Goal: Find contact information: Find contact information

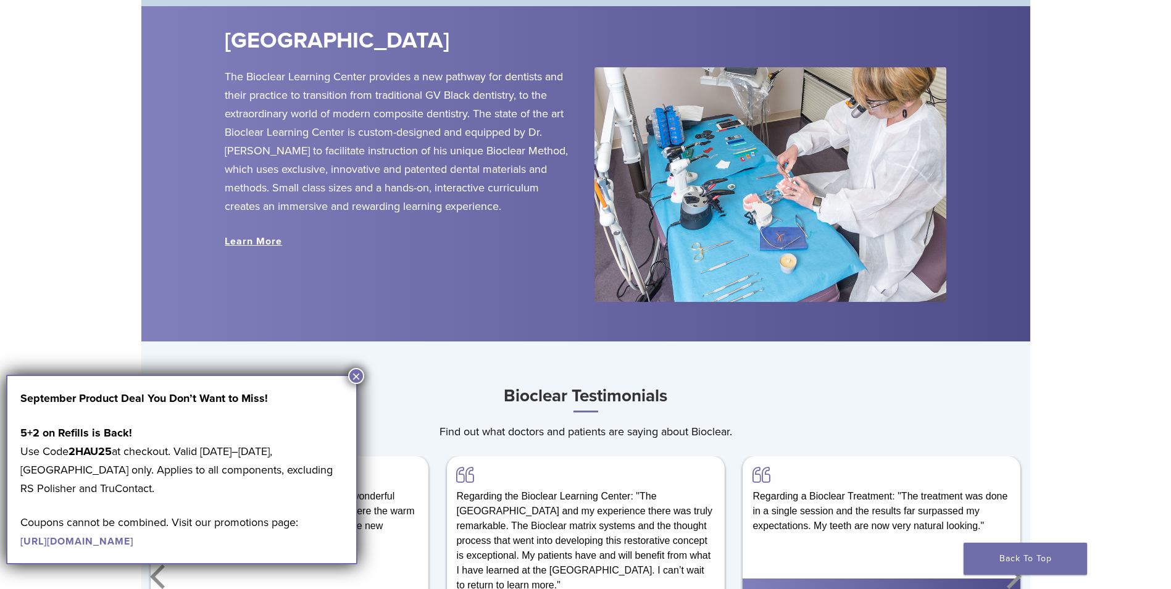
scroll to position [988, 0]
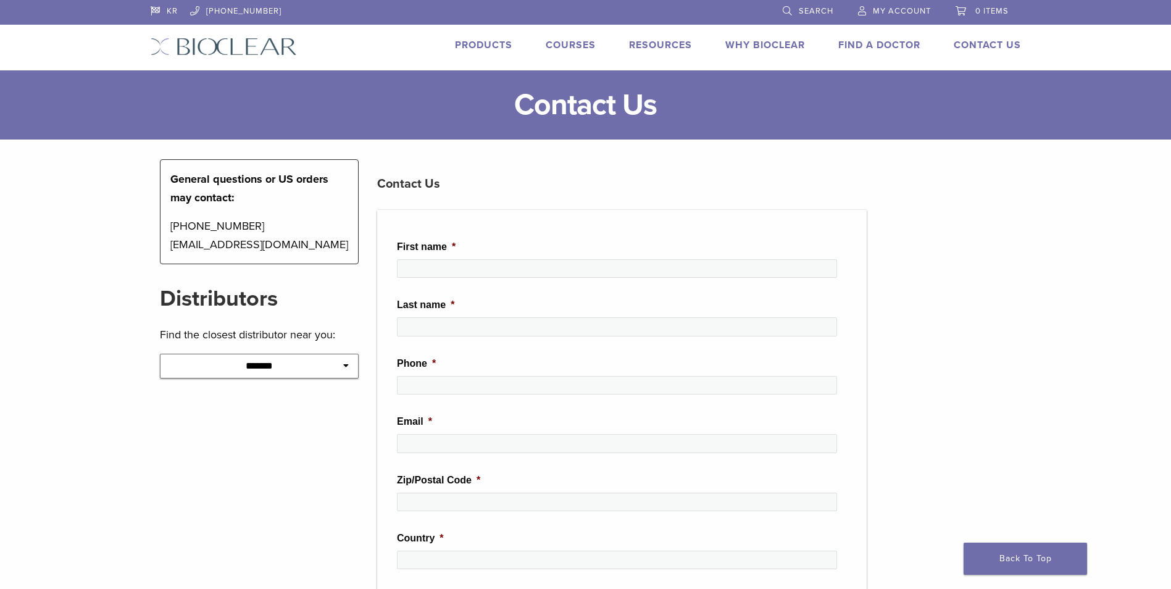
click at [335, 428] on div "**********" at bounding box center [260, 524] width 218 height 730
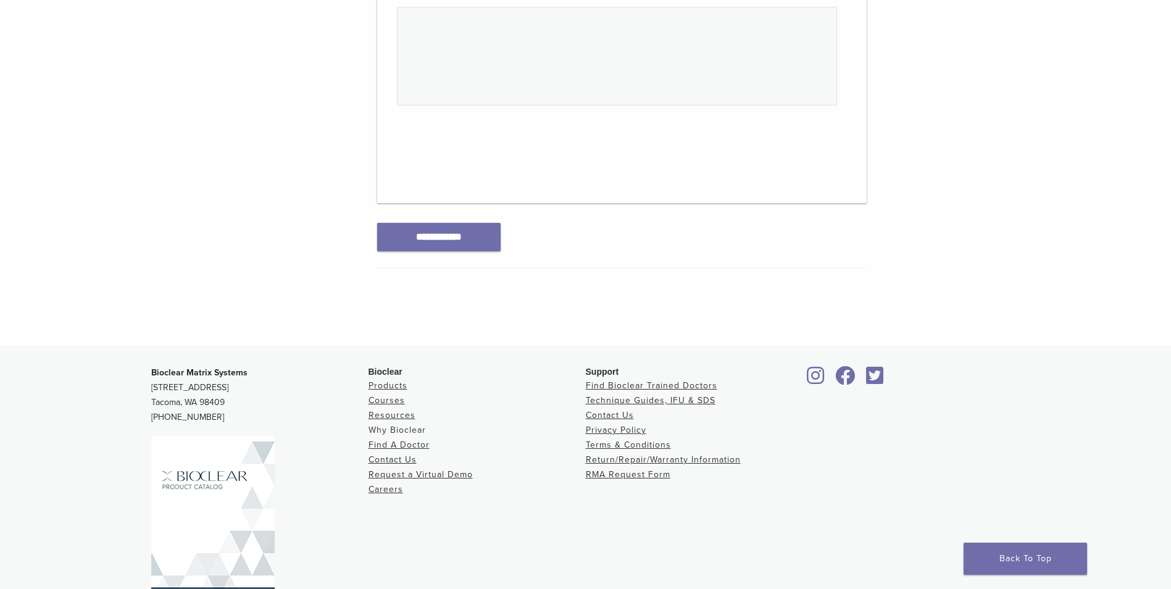
scroll to position [653, 0]
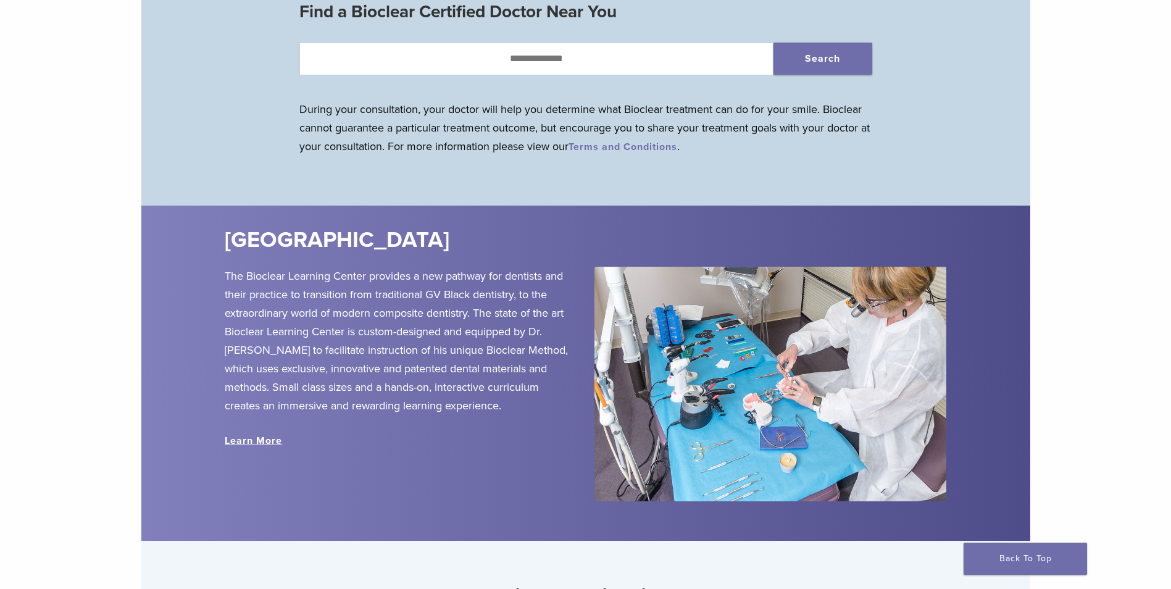
scroll to position [1343, 0]
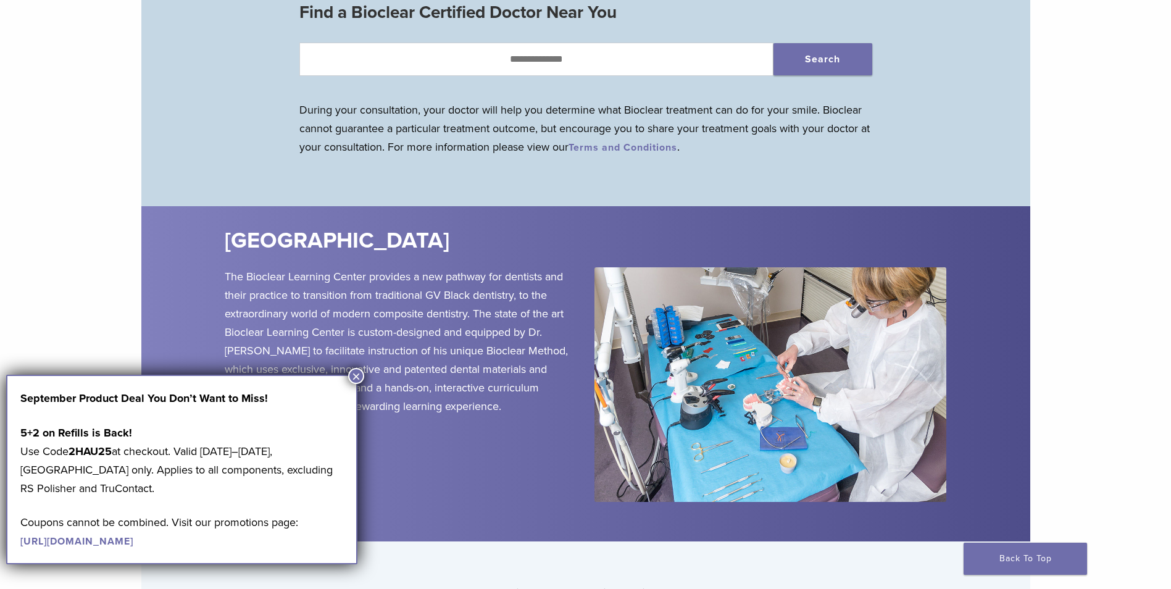
click at [358, 374] on button "×" at bounding box center [356, 376] width 16 height 16
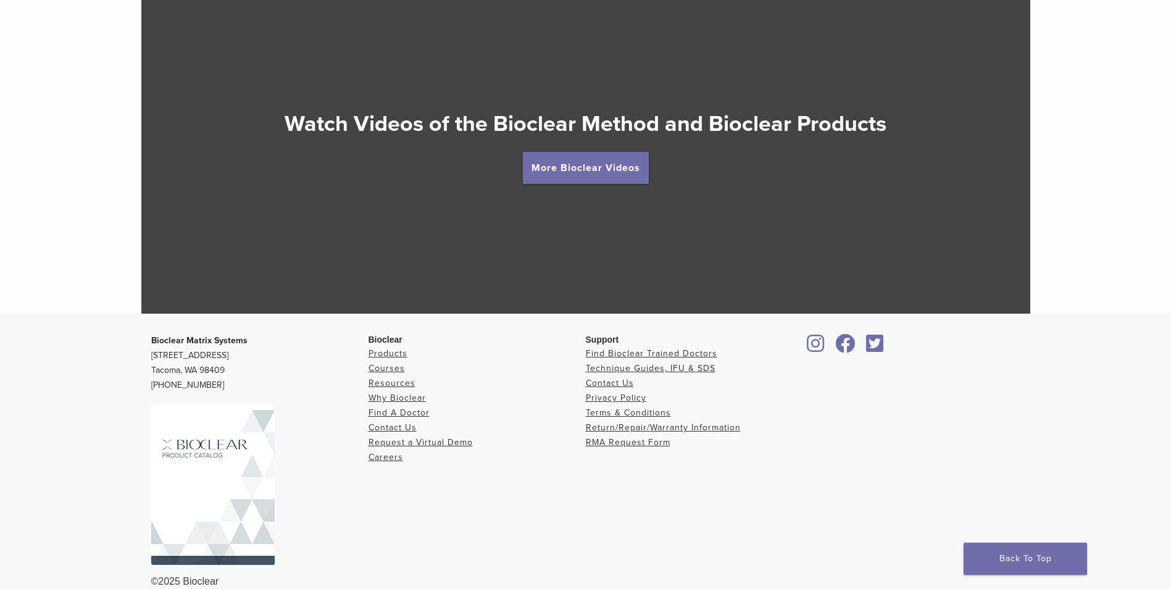
scroll to position [2332, 0]
